Goal: Book appointment/travel/reservation

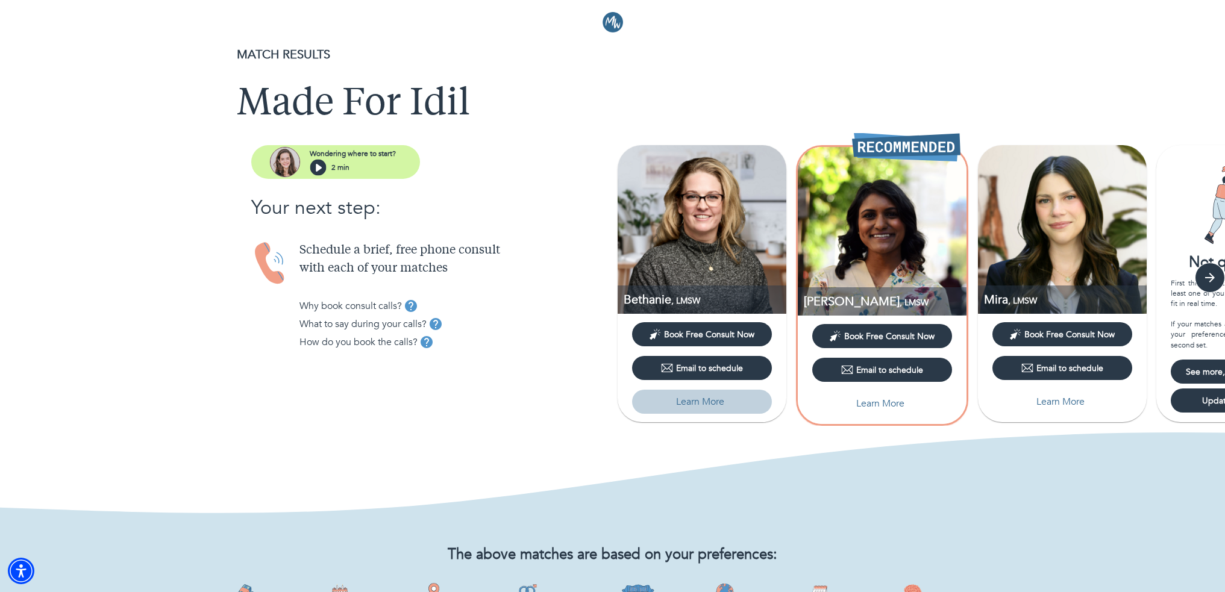
click at [682, 377] on p "Learn More" at bounding box center [700, 402] width 48 height 14
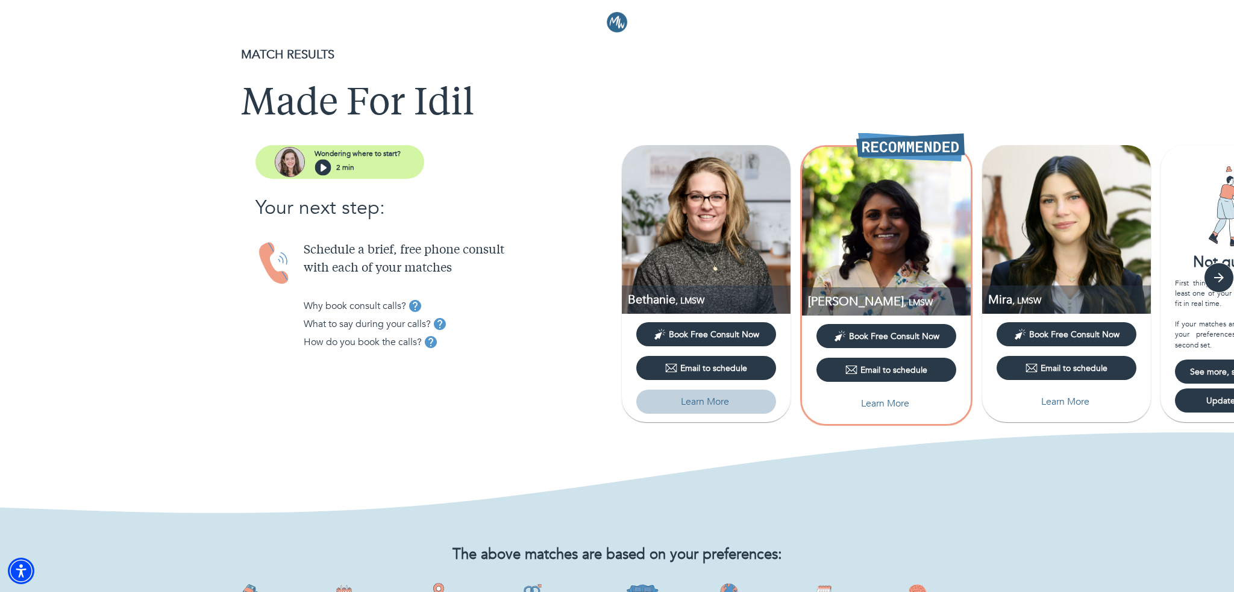
select select "6"
select select "2"
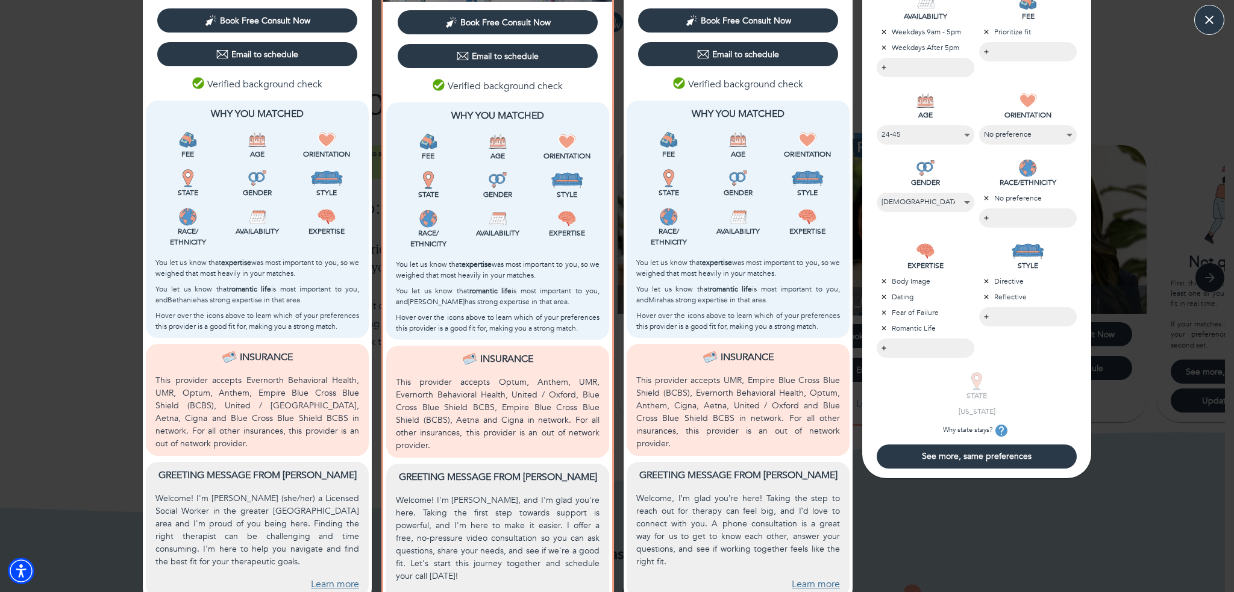
scroll to position [264, 0]
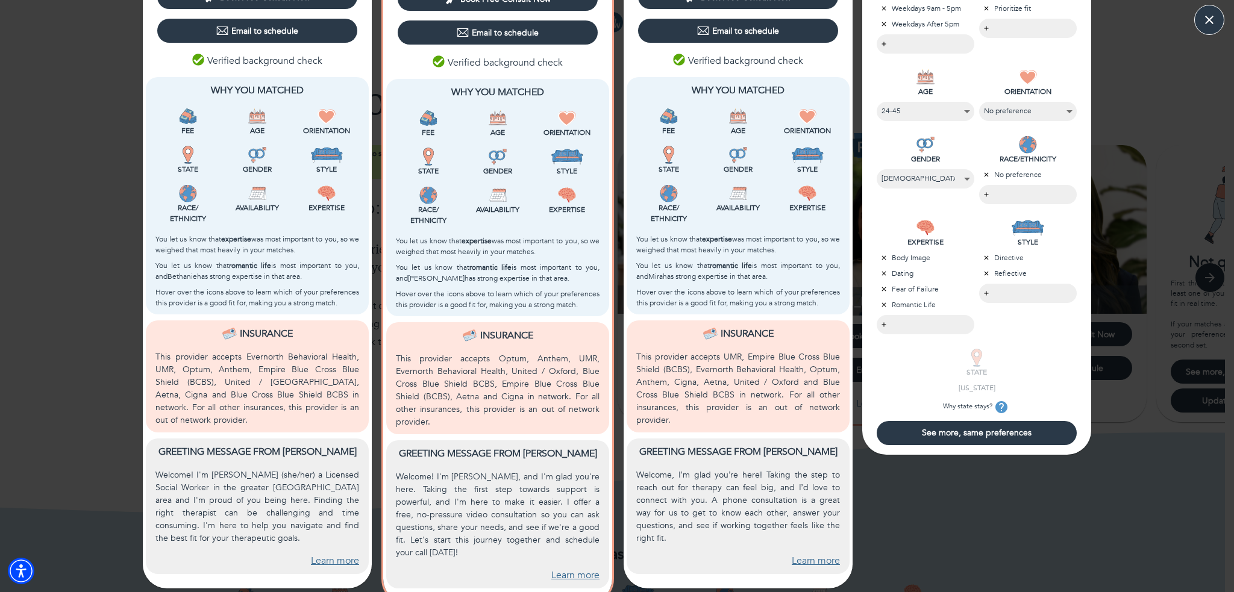
click at [317, 377] on link "Learn more" at bounding box center [335, 561] width 48 height 14
click at [574, 377] on link "Learn more" at bounding box center [575, 576] width 48 height 14
click at [682, 377] on link "Learn more" at bounding box center [816, 561] width 48 height 14
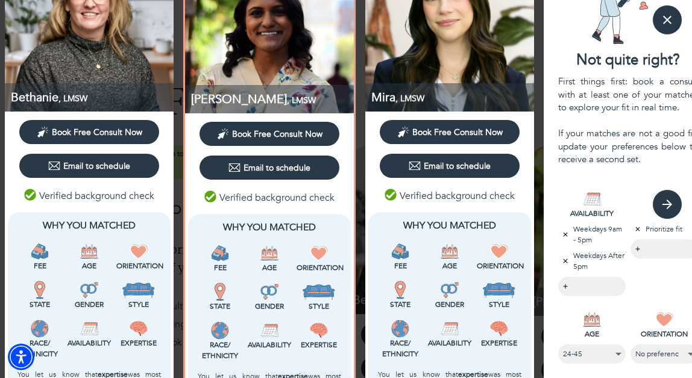
scroll to position [0, 0]
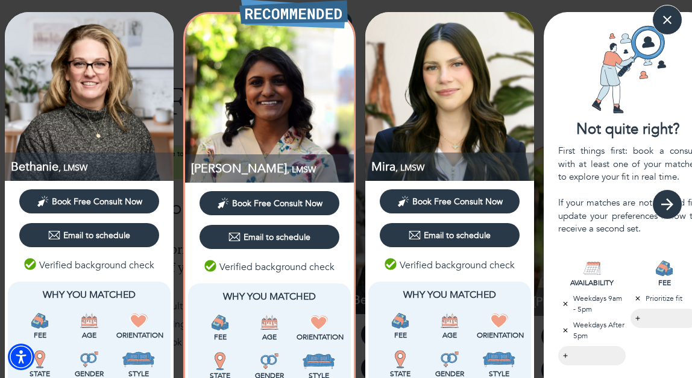
click at [665, 202] on icon "button" at bounding box center [667, 204] width 18 height 18
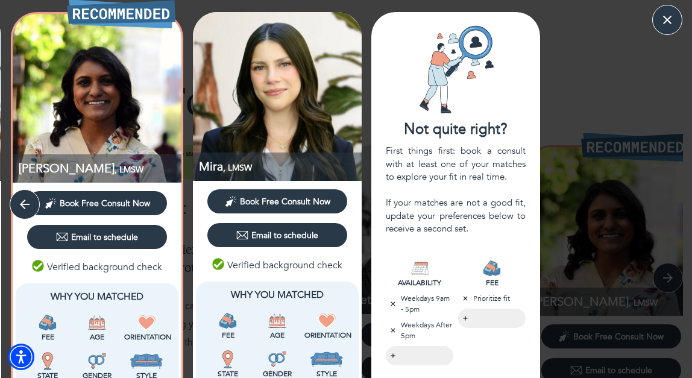
click at [429, 214] on div "First things first: book a consult with at least one of your matches to explore…" at bounding box center [456, 190] width 140 height 90
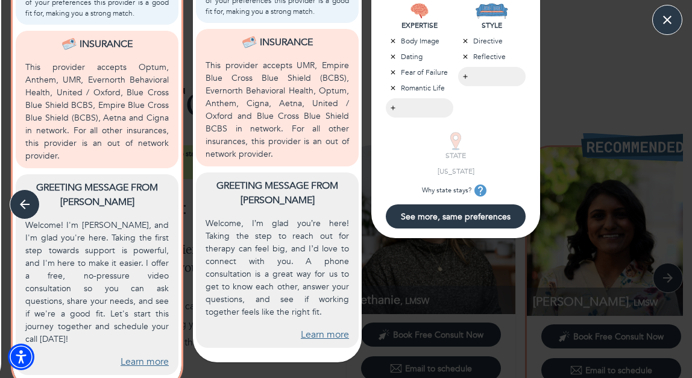
scroll to position [529, 0]
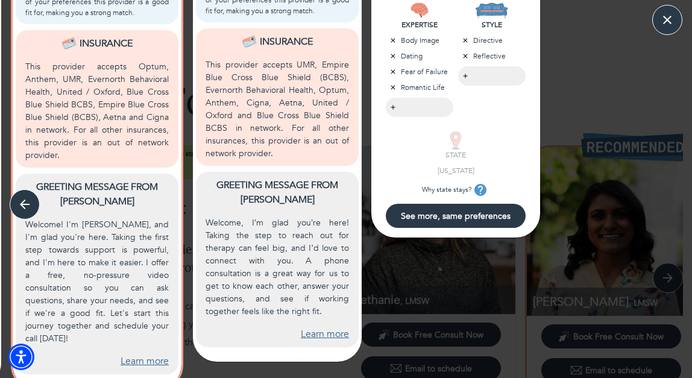
click at [424, 216] on span "See more, same preferences" at bounding box center [455, 215] width 130 height 11
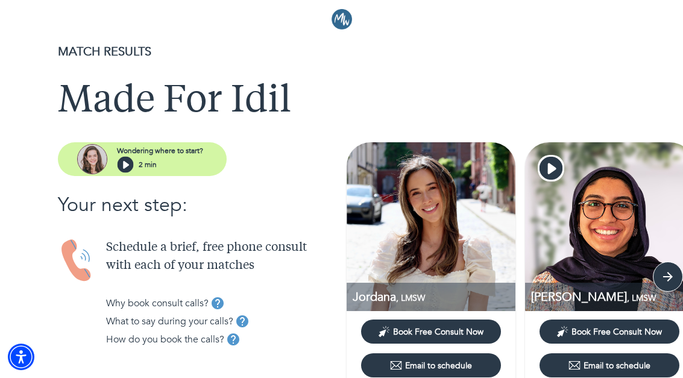
scroll to position [0, 0]
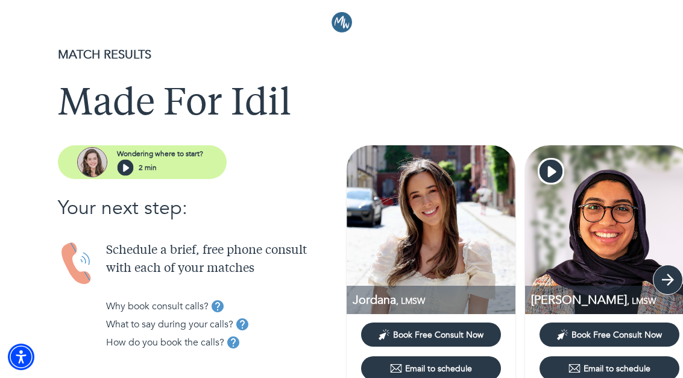
click at [674, 281] on icon "button" at bounding box center [667, 279] width 18 height 18
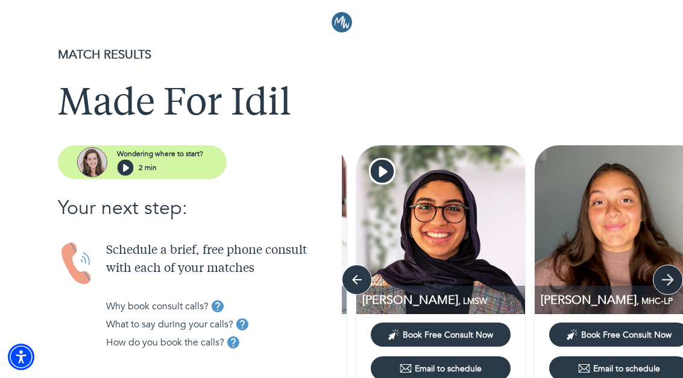
click at [674, 281] on icon "button" at bounding box center [667, 279] width 18 height 18
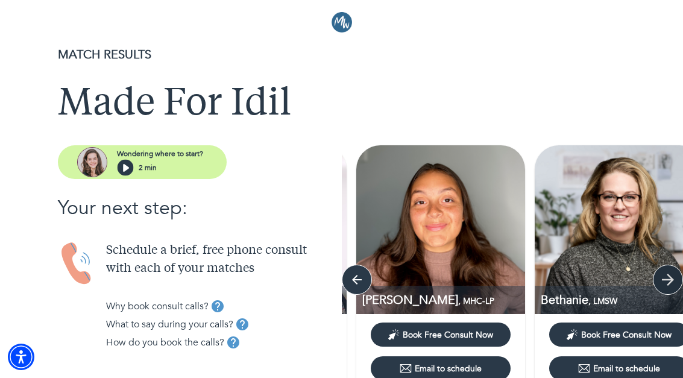
click at [674, 281] on icon "button" at bounding box center [667, 279] width 18 height 18
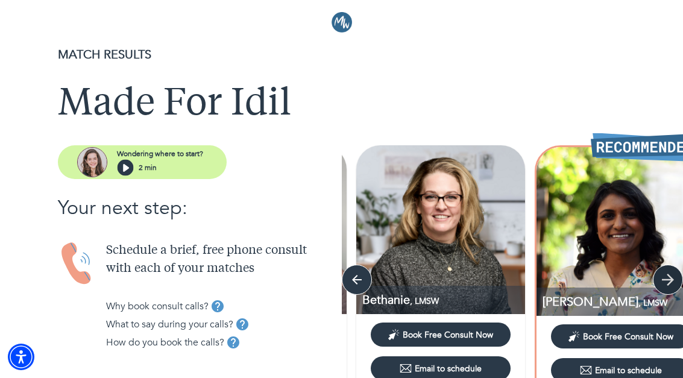
click at [674, 281] on icon "button" at bounding box center [667, 279] width 18 height 18
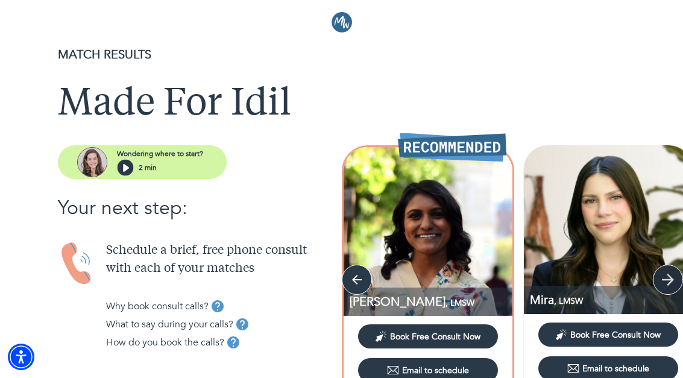
click at [674, 281] on icon "button" at bounding box center [667, 279] width 18 height 18
